Goal: Find specific page/section: Find specific page/section

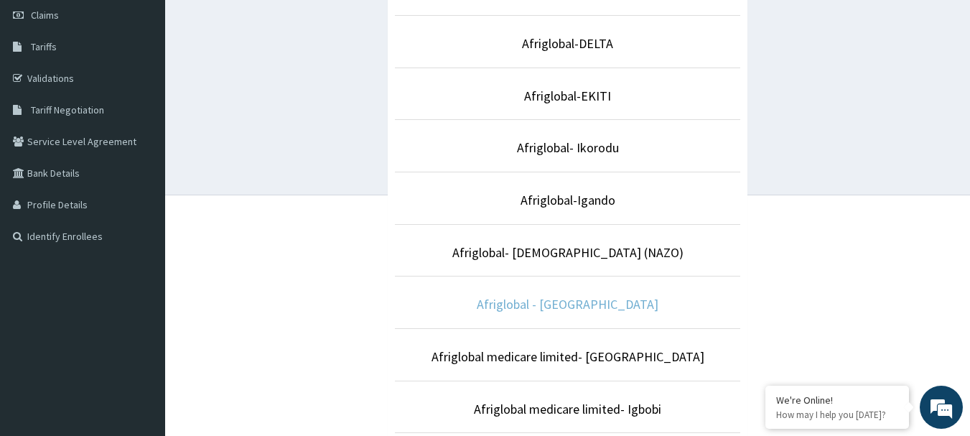
click at [590, 304] on link "Afriglobal - [GEOGRAPHIC_DATA]" at bounding box center [568, 304] width 182 height 17
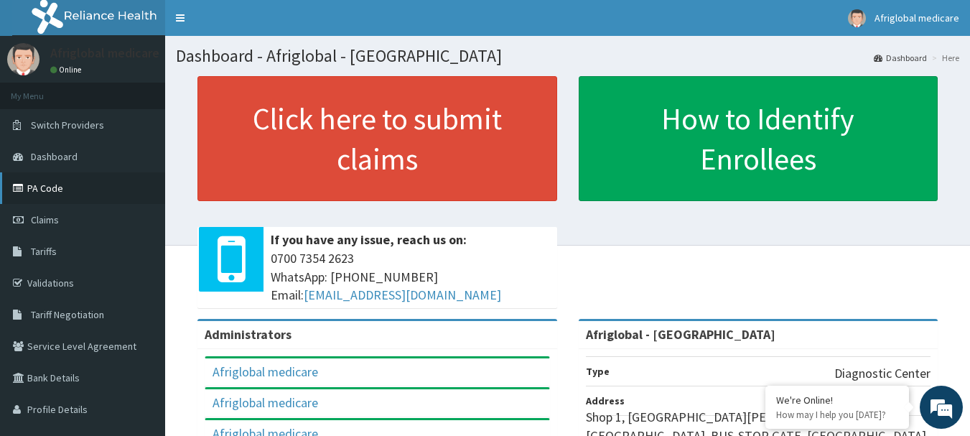
click at [49, 180] on link "PA Code" at bounding box center [82, 188] width 165 height 32
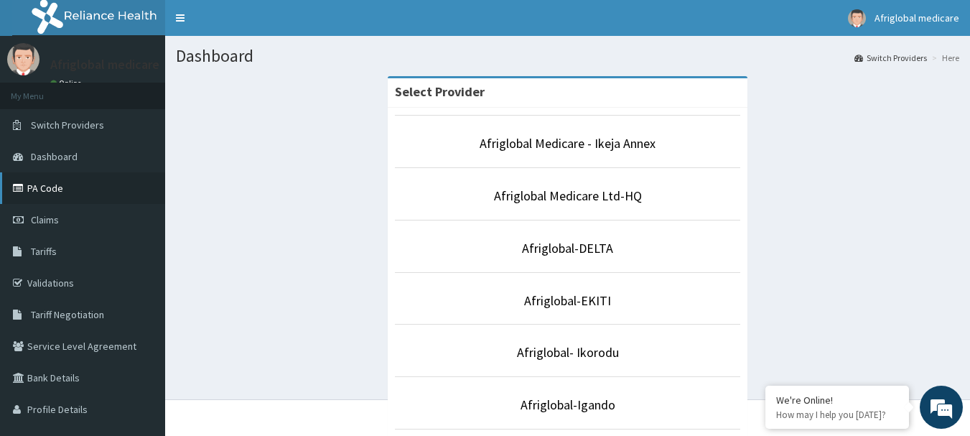
click at [79, 198] on link "PA Code" at bounding box center [82, 188] width 165 height 32
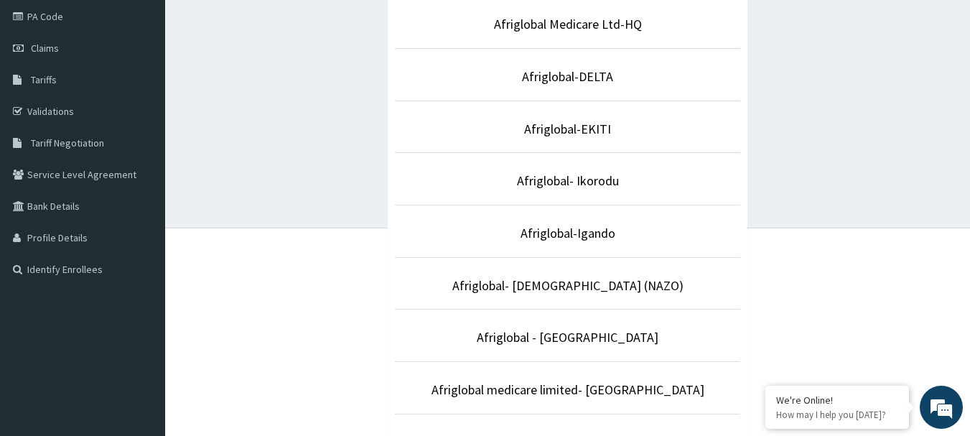
scroll to position [181, 0]
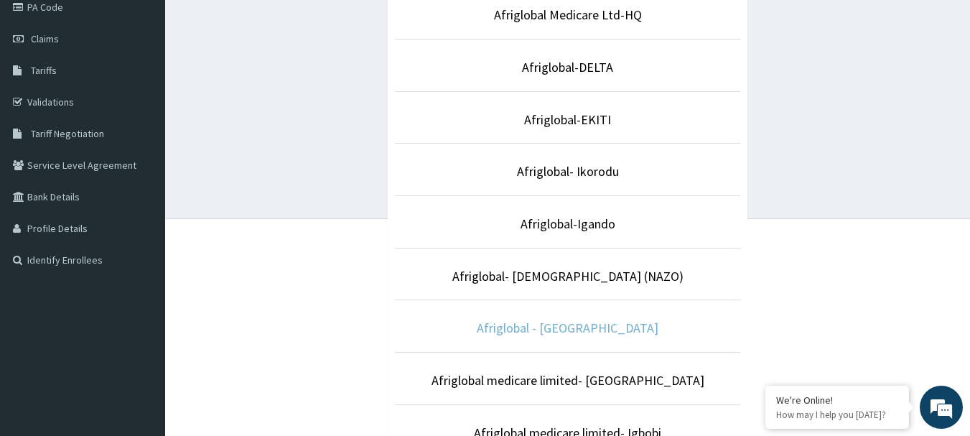
drag, startPoint x: 980, startPoint y: 285, endPoint x: 575, endPoint y: 327, distance: 407.2
click at [575, 327] on link "Afriglobal - [GEOGRAPHIC_DATA]" at bounding box center [568, 328] width 182 height 17
